Goal: Information Seeking & Learning: Learn about a topic

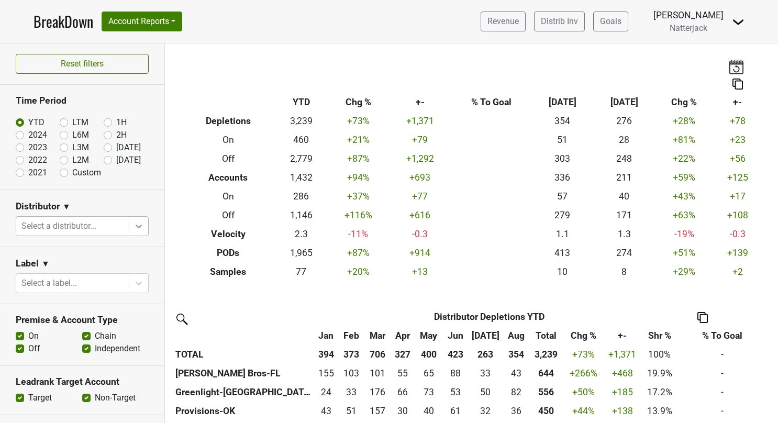
click at [136, 224] on icon at bounding box center [139, 226] width 6 height 4
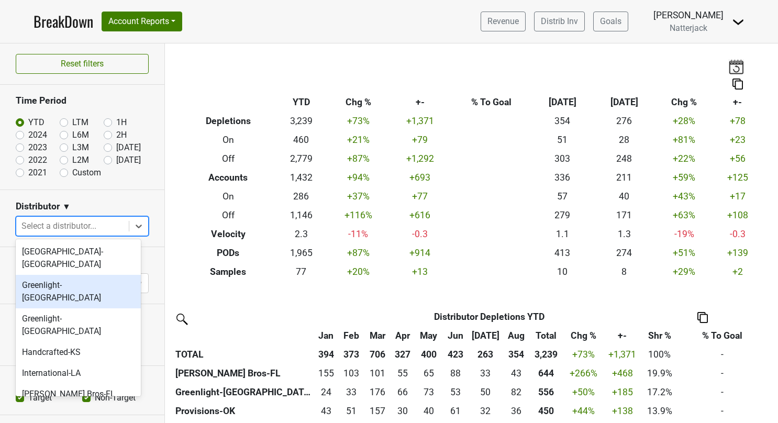
click at [62, 275] on div "Greenlight-[GEOGRAPHIC_DATA]" at bounding box center [78, 291] width 125 height 33
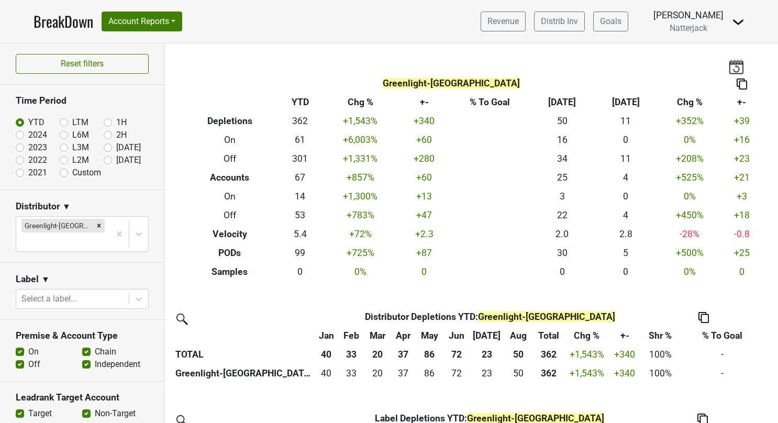
drag, startPoint x: 324, startPoint y: 224, endPoint x: 262, endPoint y: 28, distance: 206.0
click at [262, 28] on nav "BreakDown Account Reports SuperRanker Map Award Progress Chain Compliance CRM N…" at bounding box center [388, 21] width 727 height 43
click at [182, 25] on button "Account Reports" at bounding box center [142, 22] width 81 height 20
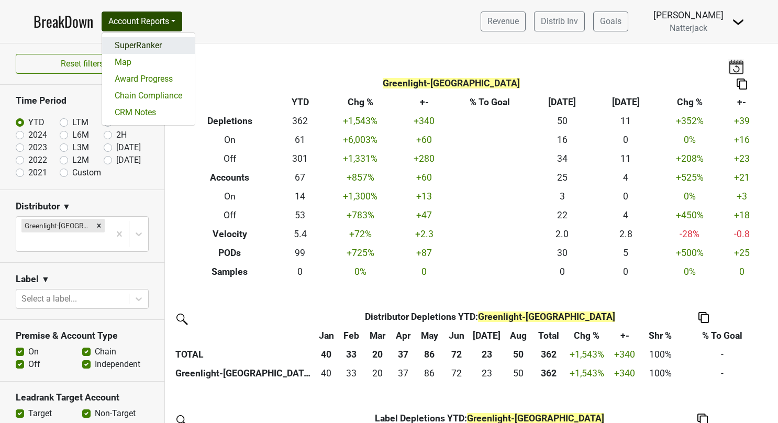
click at [150, 40] on link "SuperRanker" at bounding box center [148, 45] width 93 height 17
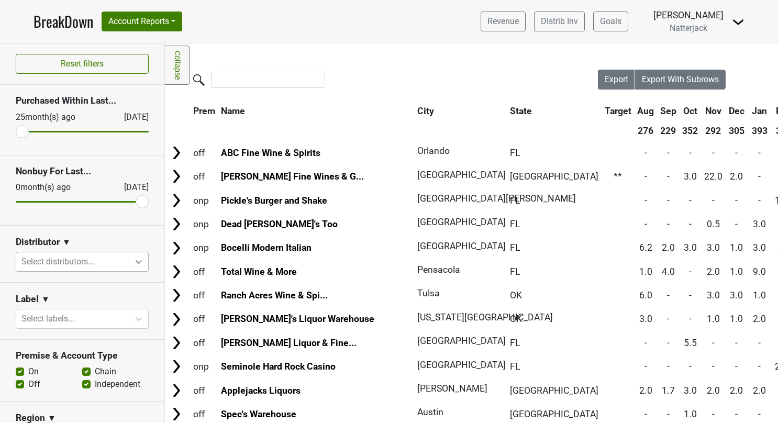
click at [133, 260] on icon at bounding box center [138, 261] width 10 height 10
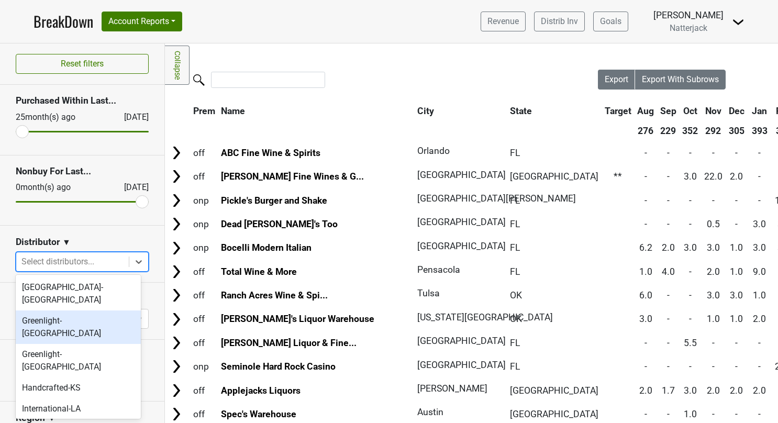
click at [78, 312] on div "Greenlight-[GEOGRAPHIC_DATA]" at bounding box center [78, 326] width 125 height 33
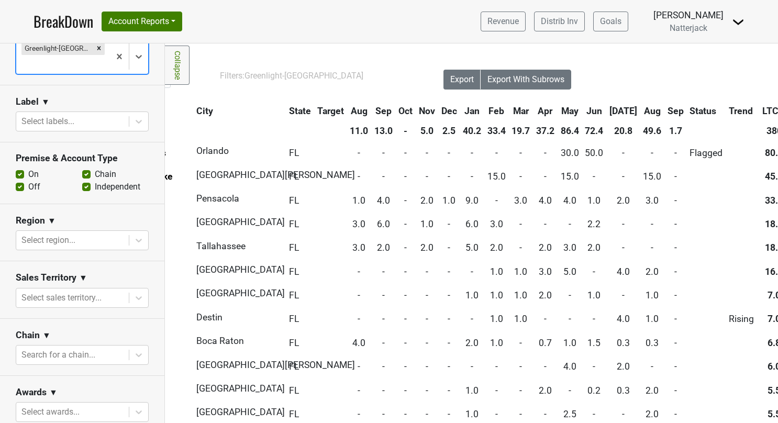
scroll to position [180, 0]
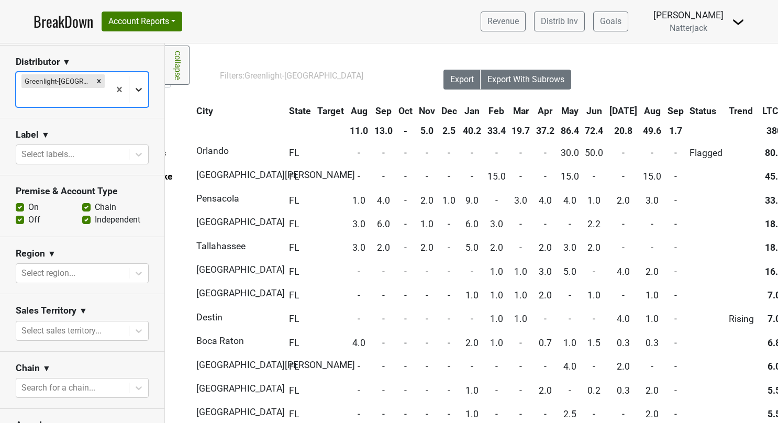
click at [133, 84] on icon at bounding box center [138, 89] width 10 height 10
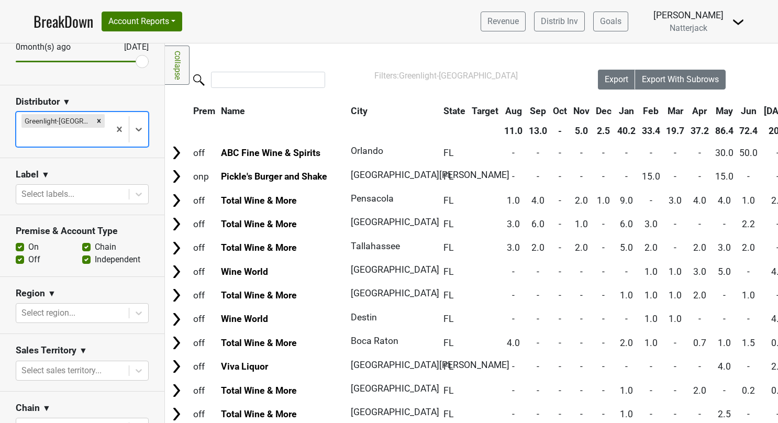
scroll to position [157, 0]
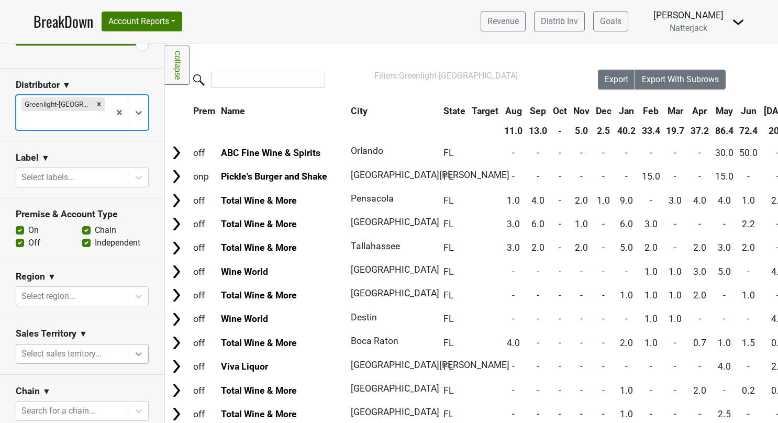
click at [129, 344] on div at bounding box center [138, 353] width 19 height 19
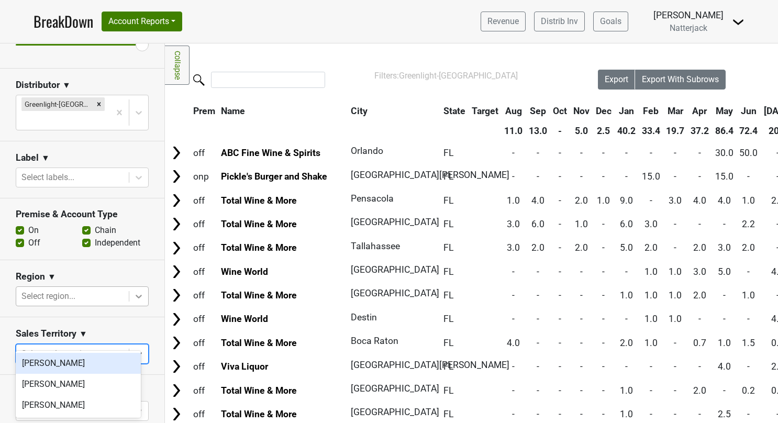
click at [135, 291] on icon at bounding box center [138, 296] width 10 height 10
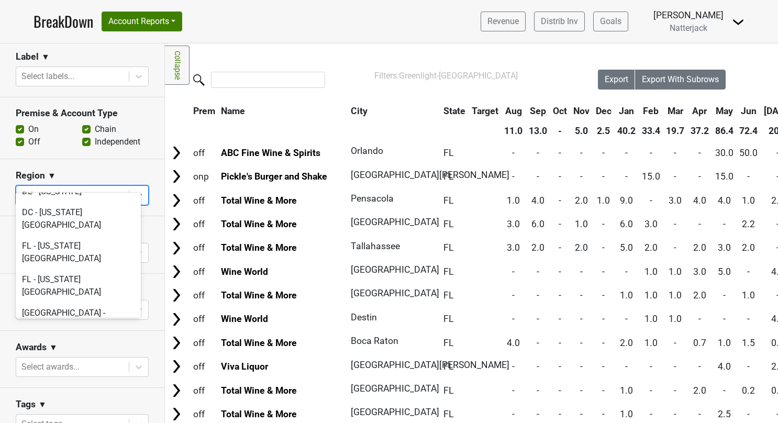
scroll to position [761, 0]
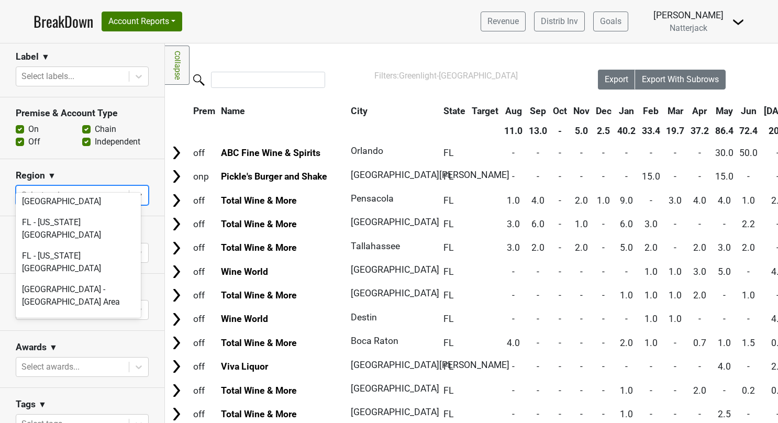
click at [101, 367] on div "FL - [GEOGRAPHIC_DATA][US_STATE]" at bounding box center [78, 383] width 125 height 33
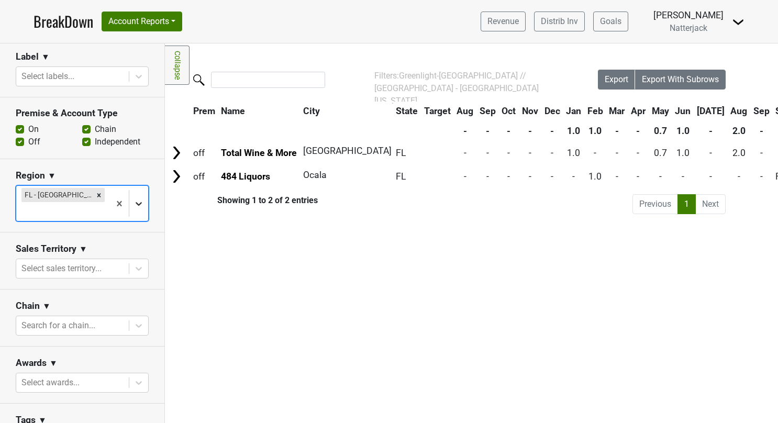
click at [133, 198] on icon at bounding box center [138, 203] width 10 height 10
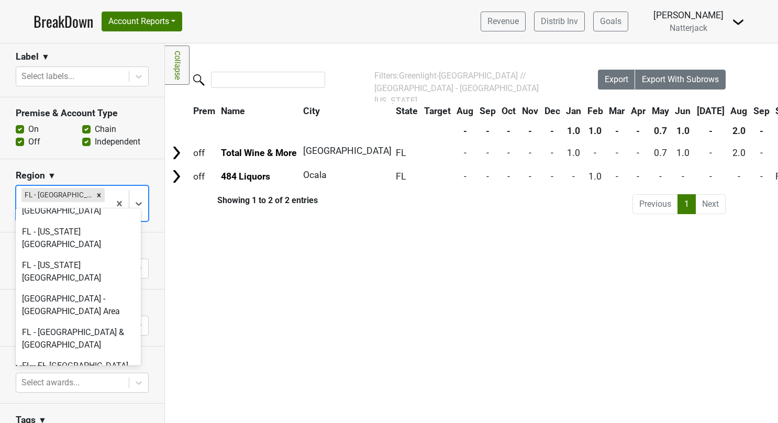
scroll to position [734, 0]
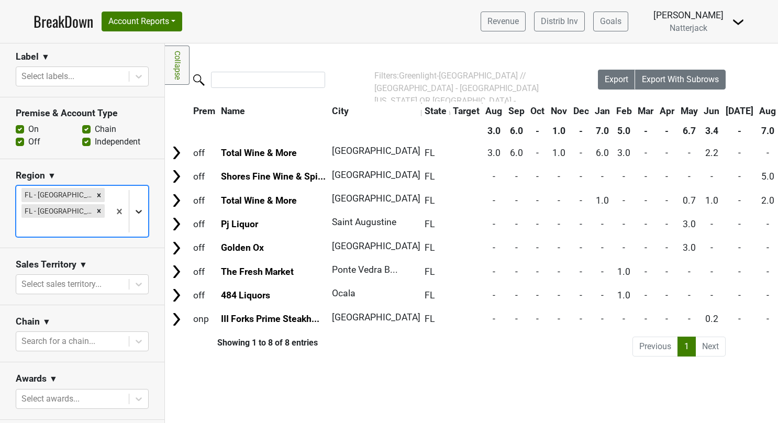
click at [133, 206] on icon at bounding box center [138, 211] width 10 height 10
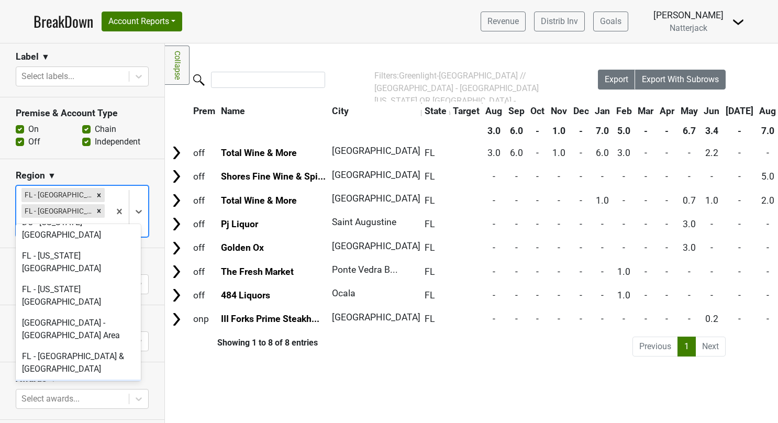
scroll to position [775, 0]
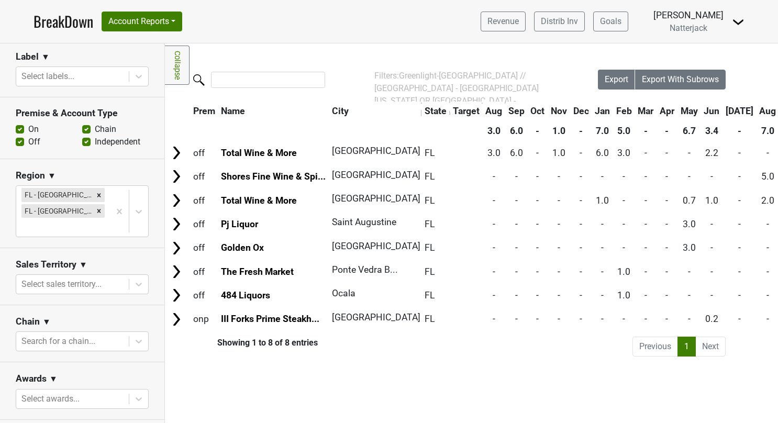
click at [342, 359] on div "Filters Collapse Loading, please wait... Please wait, your file is being downlo…" at bounding box center [471, 232] width 613 height 379
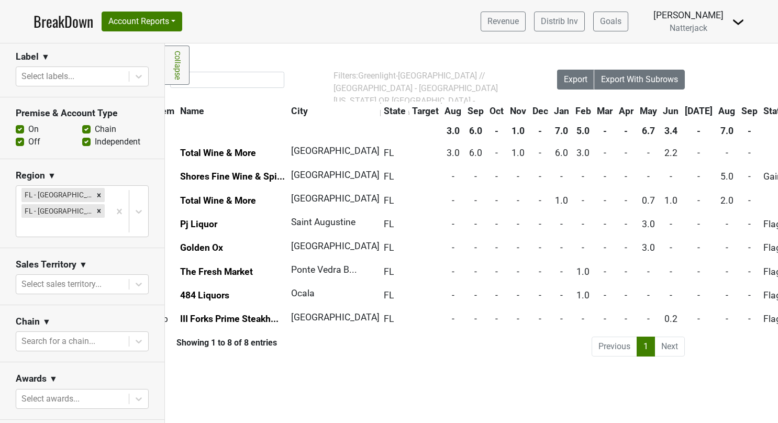
scroll to position [0, 42]
click at [133, 206] on icon at bounding box center [138, 211] width 10 height 10
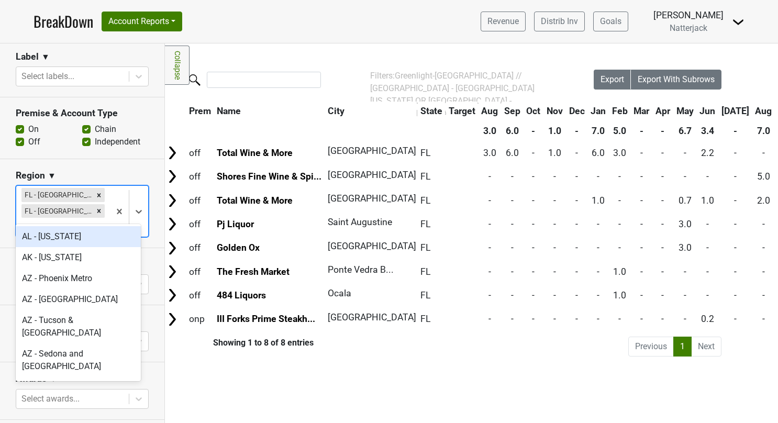
scroll to position [0, 0]
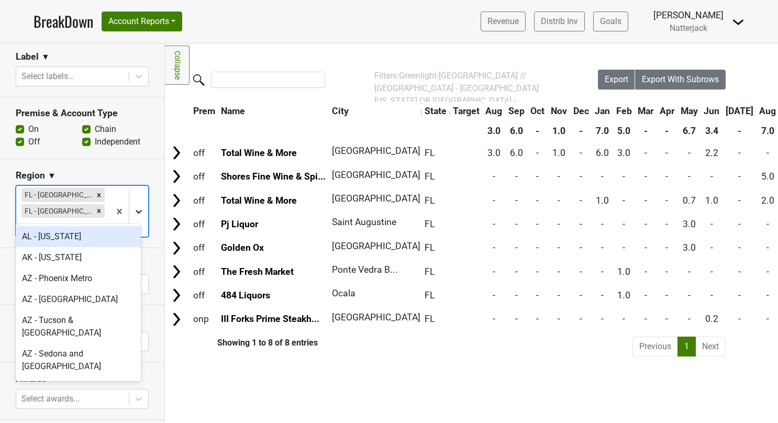
click at [133, 206] on icon at bounding box center [138, 211] width 10 height 10
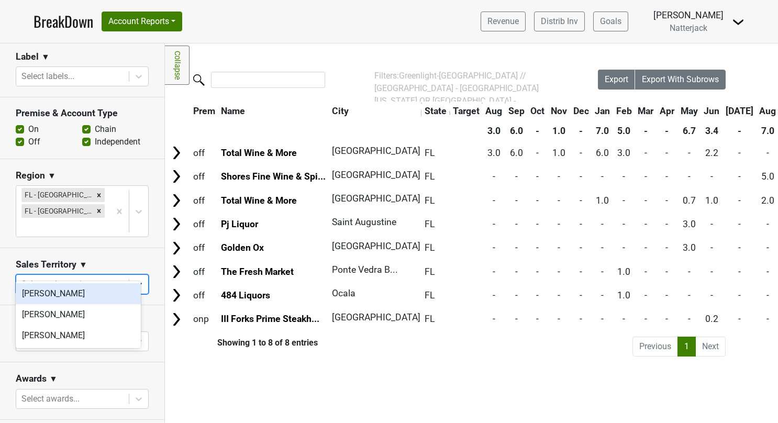
click at [133, 279] on icon at bounding box center [138, 284] width 10 height 10
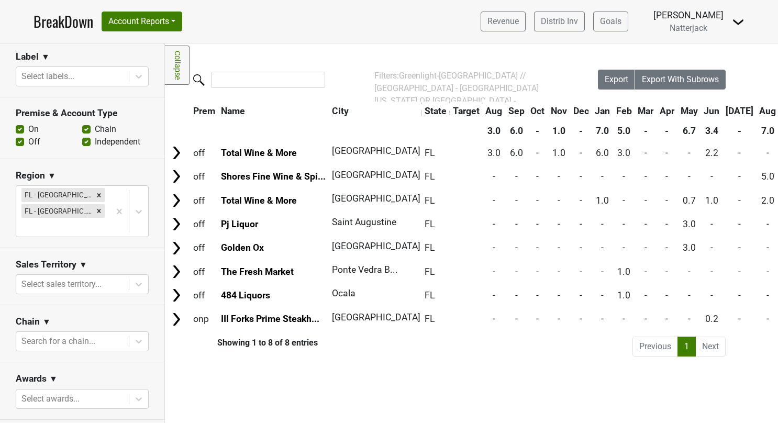
click at [141, 218] on section "Region ▼ [GEOGRAPHIC_DATA] - [GEOGRAPHIC_DATA][US_STATE] [GEOGRAPHIC_DATA] - [G…" at bounding box center [82, 203] width 164 height 89
click at [133, 336] on icon at bounding box center [138, 341] width 10 height 10
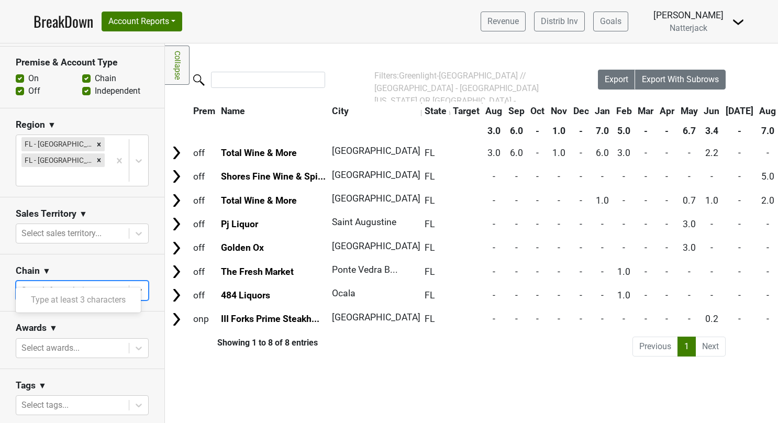
scroll to position [368, 0]
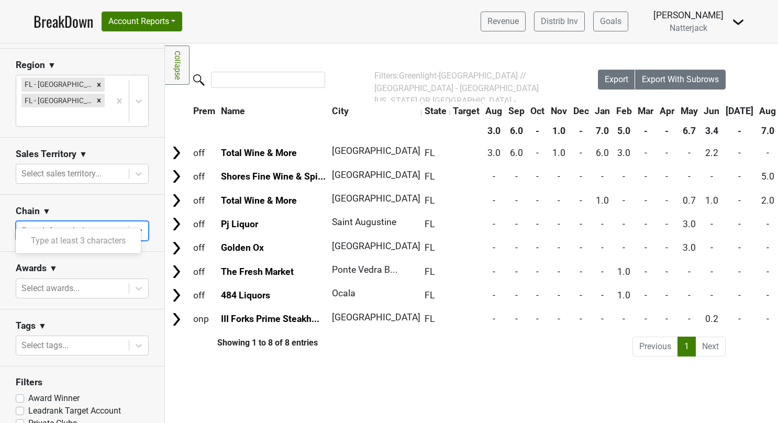
click at [133, 226] on icon at bounding box center [138, 231] width 10 height 10
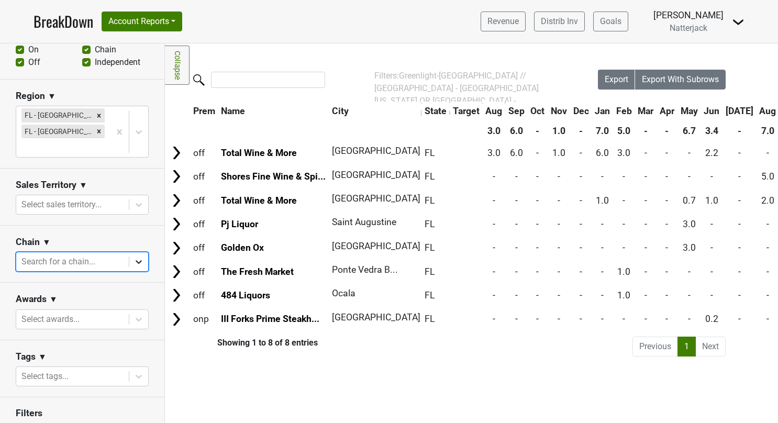
scroll to position [316, 0]
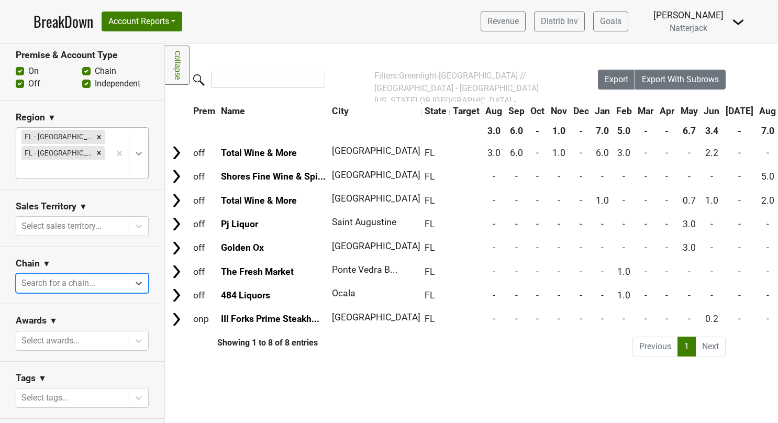
click at [133, 148] on icon at bounding box center [138, 153] width 10 height 10
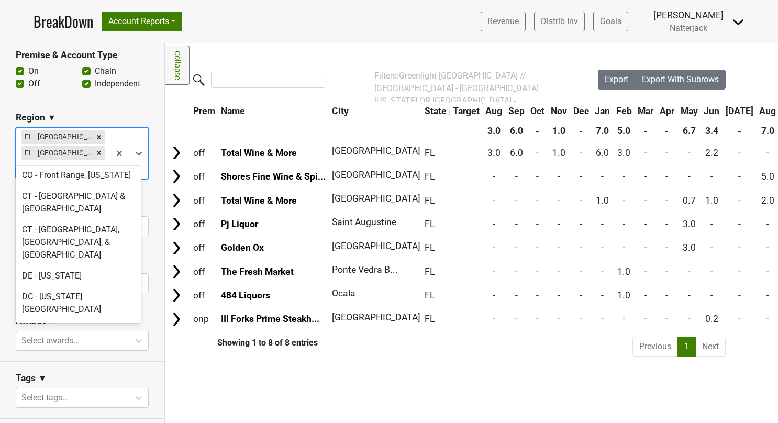
scroll to position [652, 0]
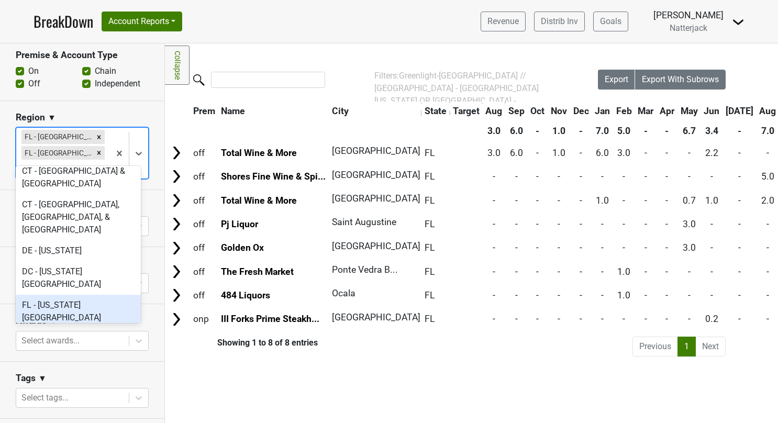
click at [107, 295] on div "FL - [US_STATE][GEOGRAPHIC_DATA]" at bounding box center [78, 311] width 125 height 33
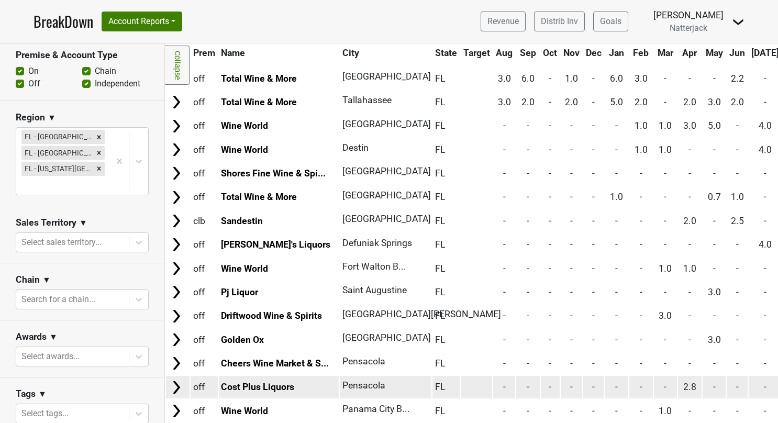
drag, startPoint x: 334, startPoint y: 414, endPoint x: 343, endPoint y: 412, distance: 9.8
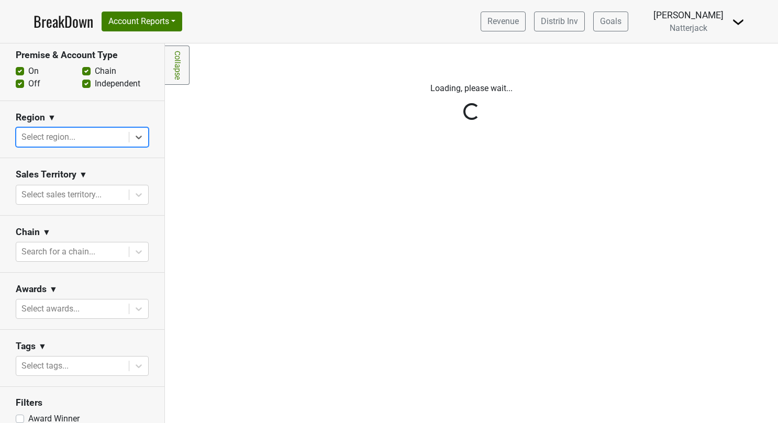
scroll to position [0, 0]
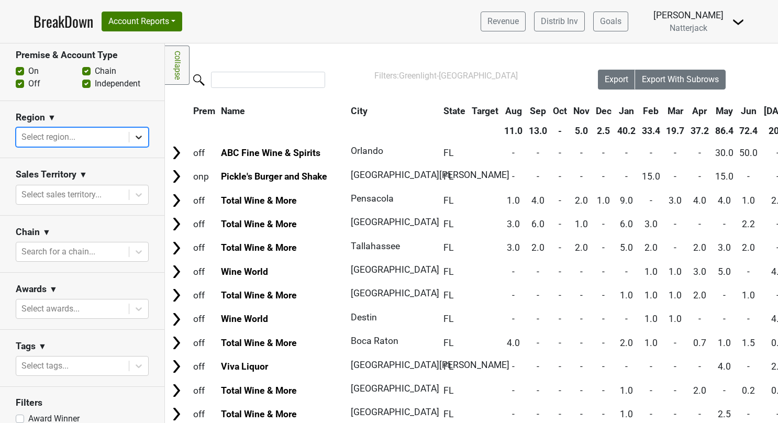
click at [133, 132] on icon at bounding box center [138, 137] width 10 height 10
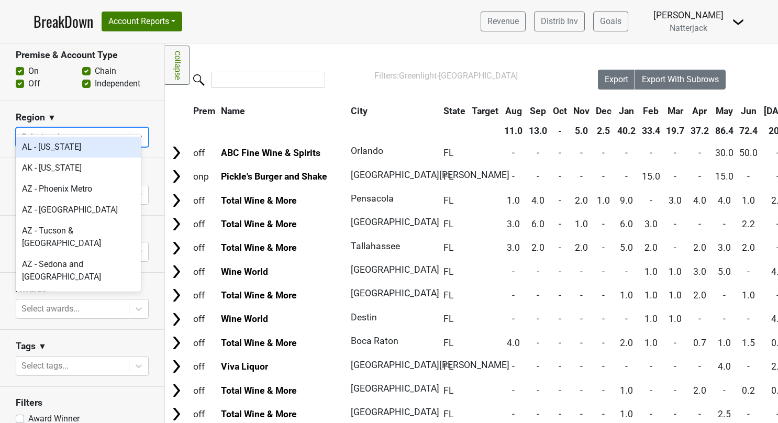
click at [142, 101] on section "Region ▼ option AL - [US_STATE] focused, 1 of 135. 135 results available. Use U…" at bounding box center [82, 129] width 164 height 57
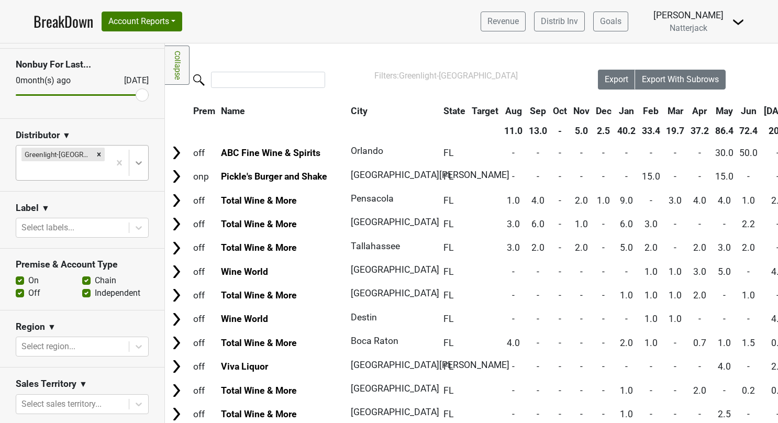
scroll to position [2, 0]
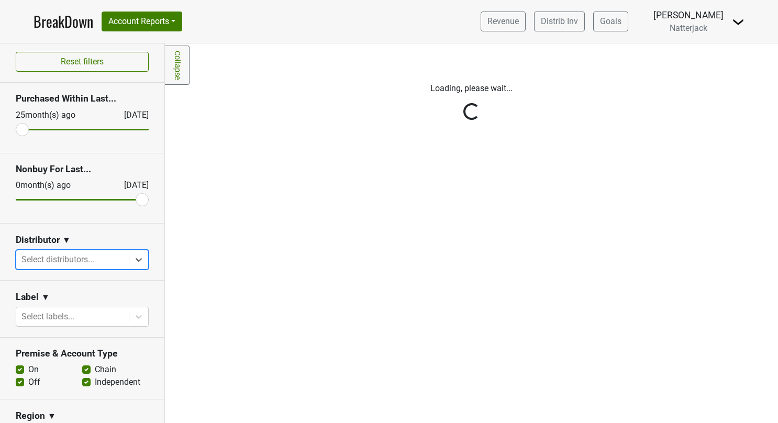
click at [127, 258] on div "Reset filters Purchased Within Last... [DATE] [DATE] Nonbuy For Last... [DATE] …" at bounding box center [82, 232] width 165 height 379
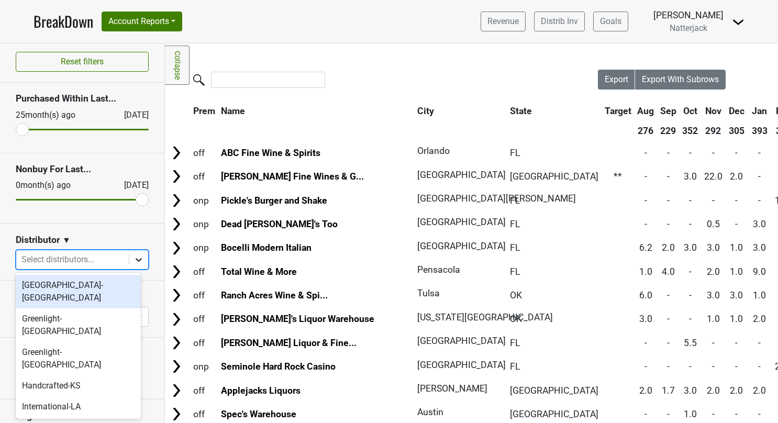
click at [136, 259] on icon at bounding box center [139, 260] width 6 height 4
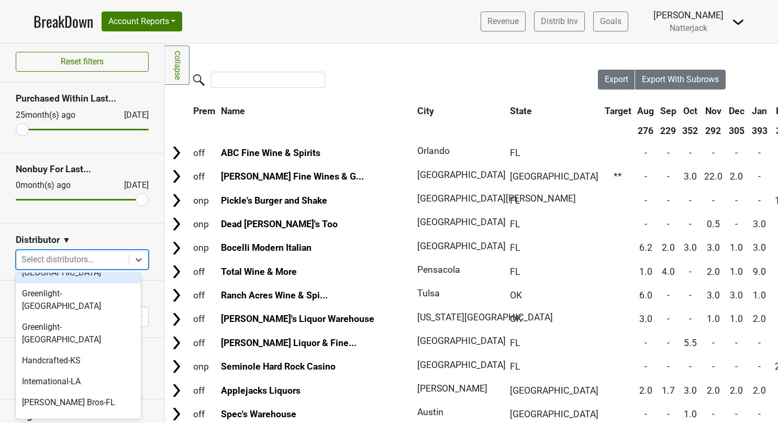
scroll to position [18, 0]
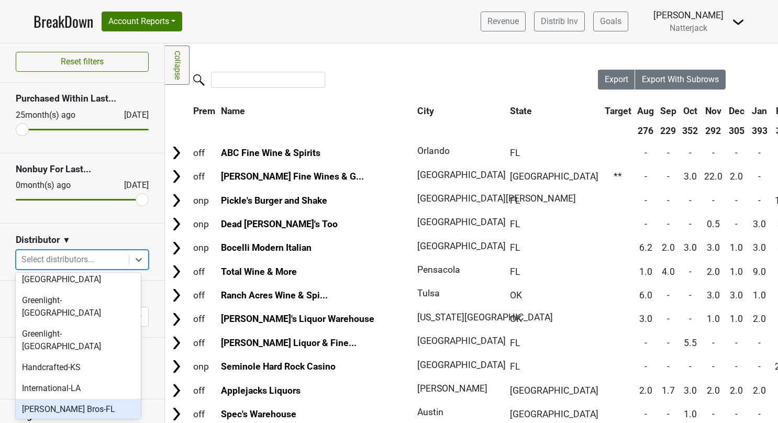
click at [74, 399] on div "[PERSON_NAME] Bros-FL" at bounding box center [78, 409] width 125 height 21
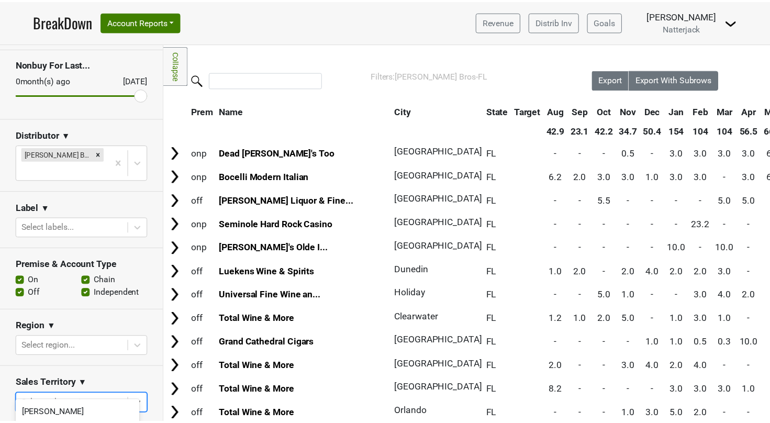
scroll to position [45, 0]
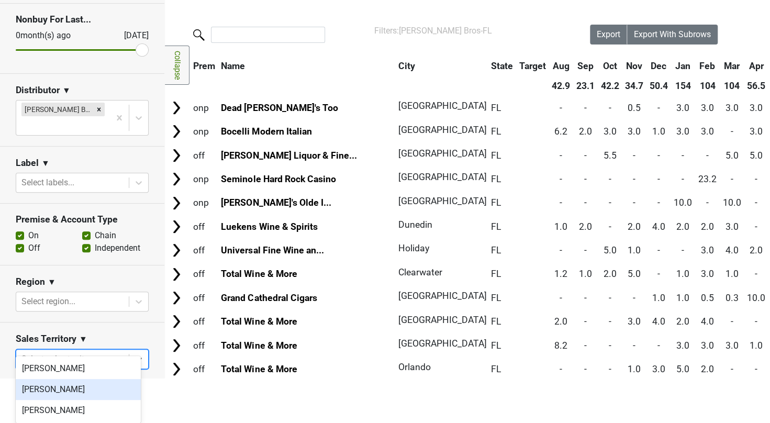
click at [20, 378] on body "BreakDown Account Reports SuperRanker Map Award Progress Chain Compliance CRM N…" at bounding box center [385, 166] width 770 height 423
click at [145, 261] on div "Reset filters Purchased Within Last... [DATE] [DATE] Nonbuy For Last... [DATE] …" at bounding box center [82, 259] width 164 height 734
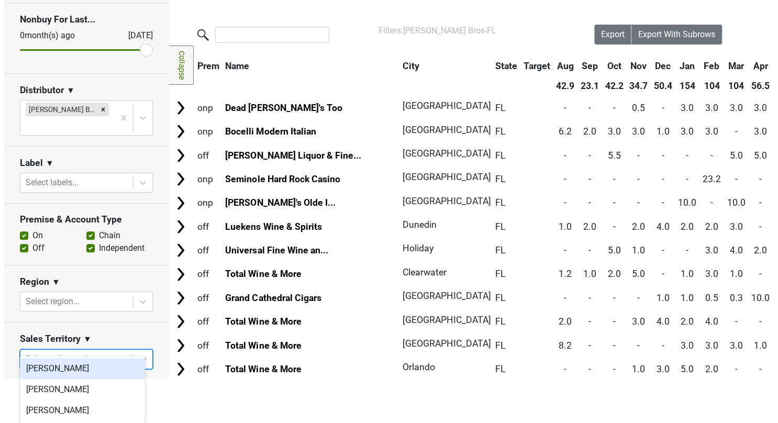
scroll to position [0, 0]
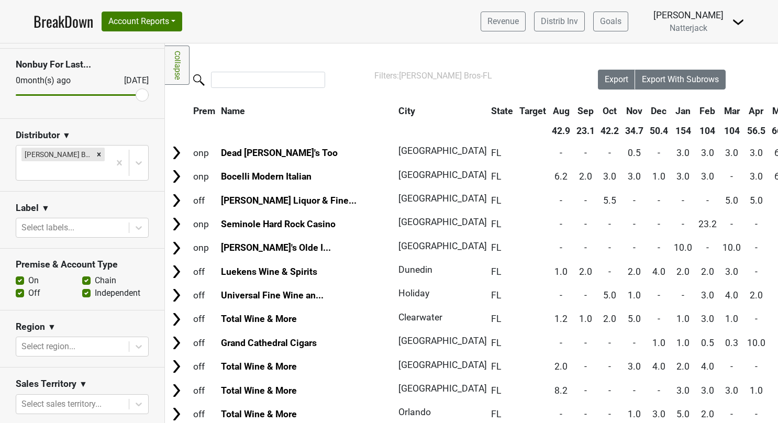
click at [28, 287] on label "Off" at bounding box center [34, 293] width 12 height 13
click at [22, 287] on input "Off" at bounding box center [20, 292] width 8 height 10
checkbox input "false"
